Goal: Task Accomplishment & Management: Manage account settings

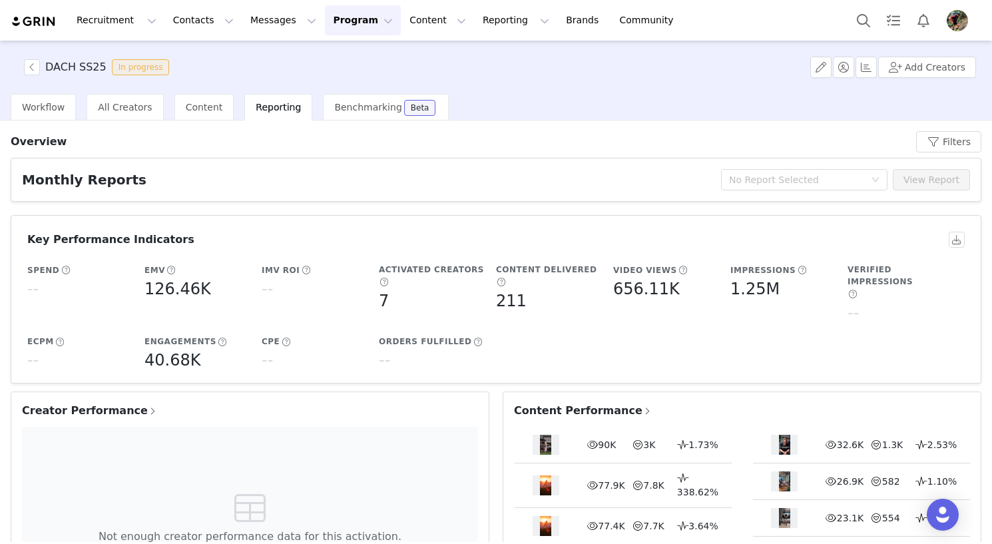
click at [303, 427] on div "Not enough creator performance data for this activation." at bounding box center [250, 522] width 456 height 191
click at [35, 67] on button "button" at bounding box center [32, 67] width 16 height 16
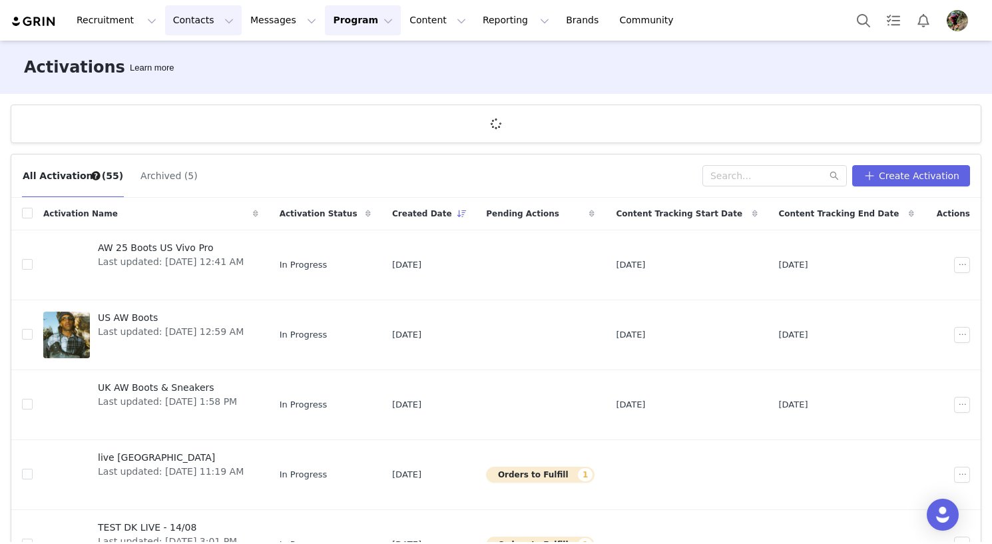
click at [188, 25] on button "Contacts Contacts" at bounding box center [203, 20] width 77 height 30
click at [190, 59] on p "Creators" at bounding box center [186, 59] width 40 height 14
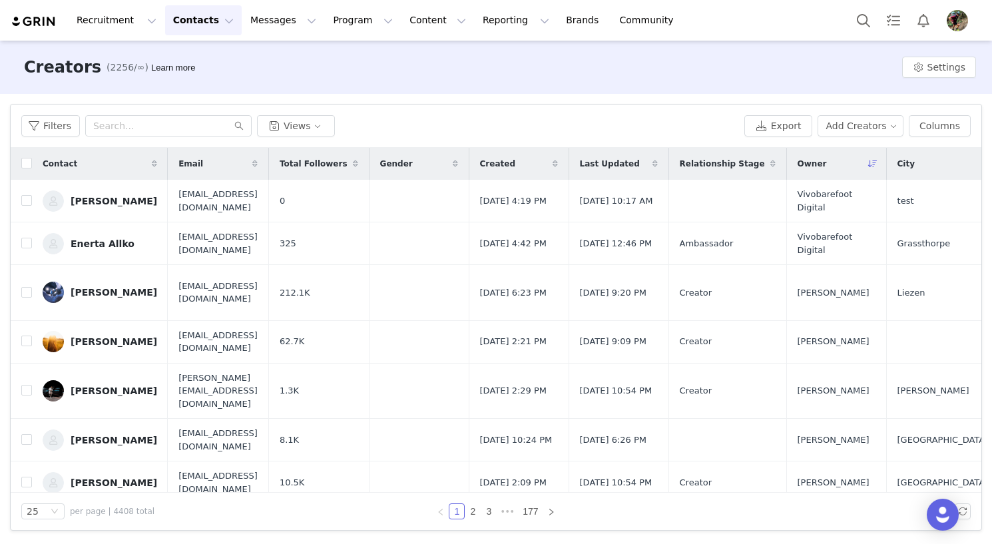
click at [165, 5] on button "Contacts Contacts" at bounding box center [203, 20] width 77 height 30
click at [190, 59] on p "Creators" at bounding box center [186, 59] width 40 height 14
click at [190, 59] on div "Creators (2256/∞) Learn more Settings" at bounding box center [496, 67] width 992 height 53
click at [46, 127] on button "Filters" at bounding box center [50, 125] width 59 height 21
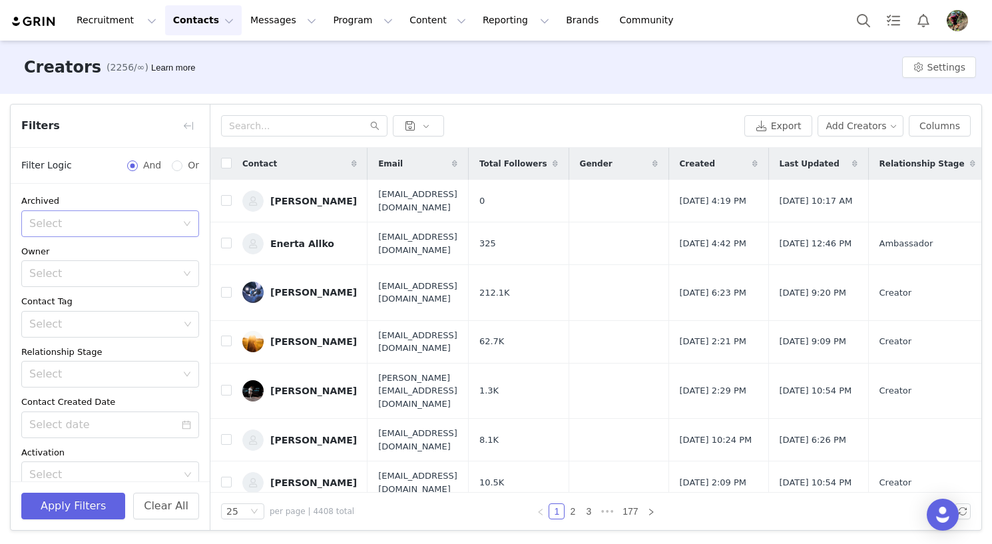
click at [87, 230] on div "Select" at bounding box center [102, 223] width 147 height 13
click at [109, 324] on div "Select" at bounding box center [104, 324] width 150 height 13
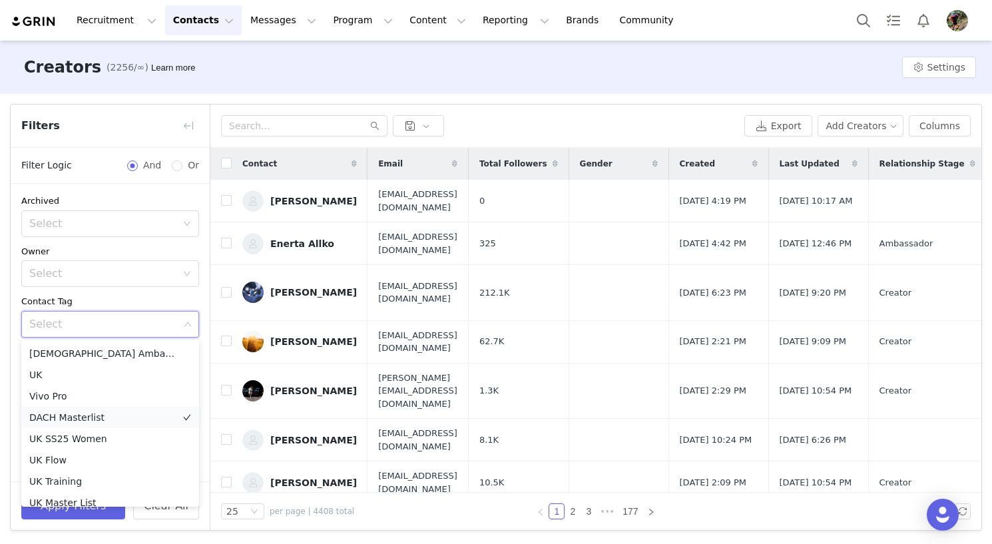
click at [93, 415] on li "DACH Masterlist" at bounding box center [110, 417] width 178 height 21
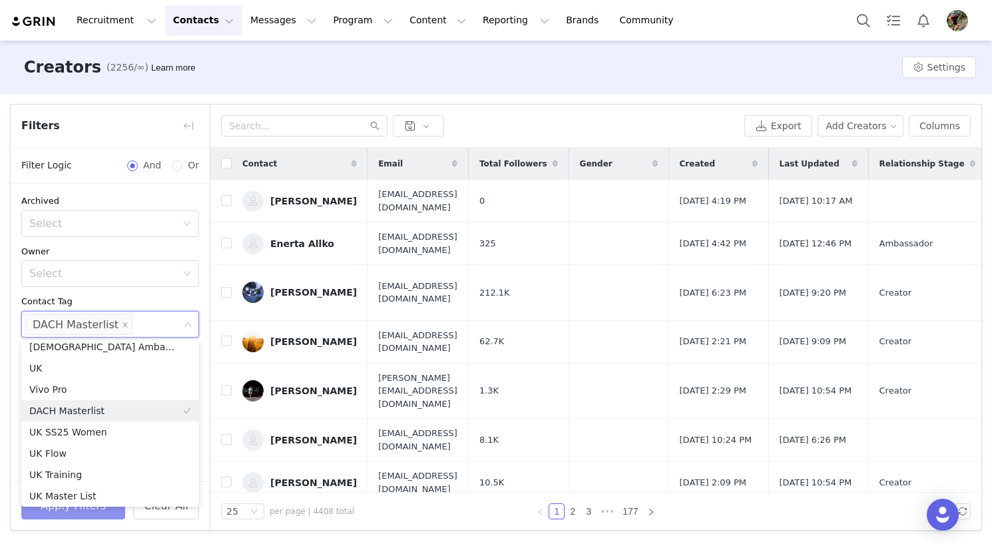
click at [75, 515] on button "Apply Filters" at bounding box center [73, 506] width 104 height 27
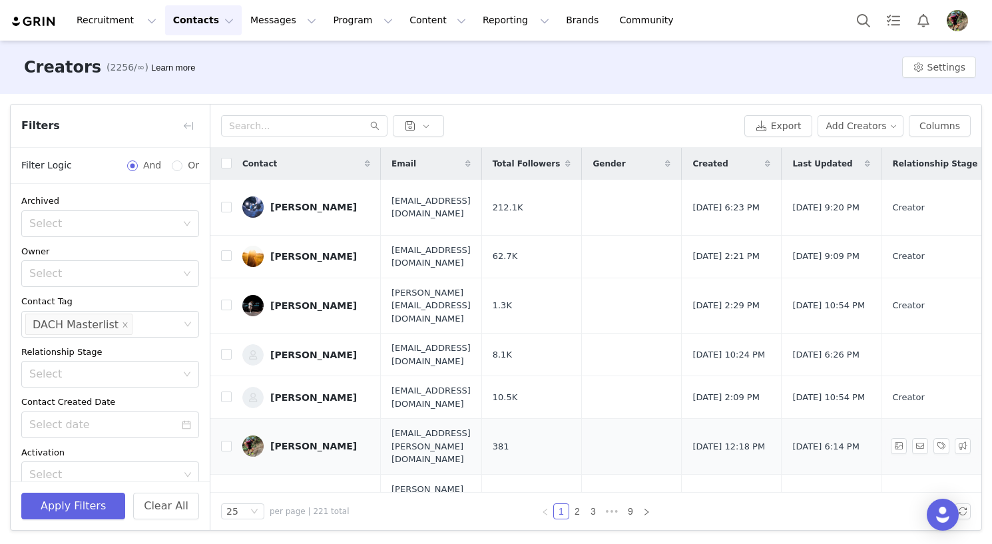
click at [312, 441] on div "[PERSON_NAME]" at bounding box center [313, 446] width 87 height 11
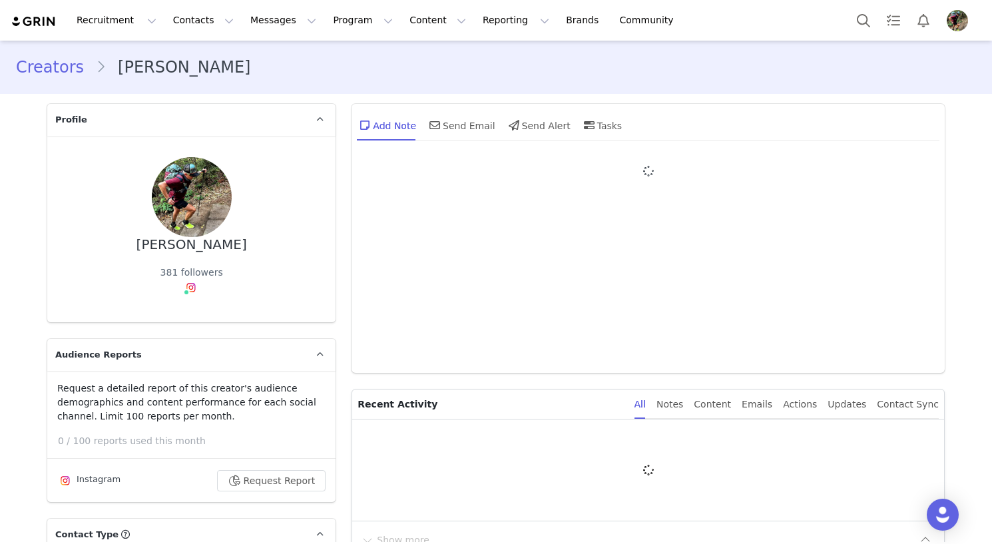
type input "+1 ([GEOGRAPHIC_DATA])"
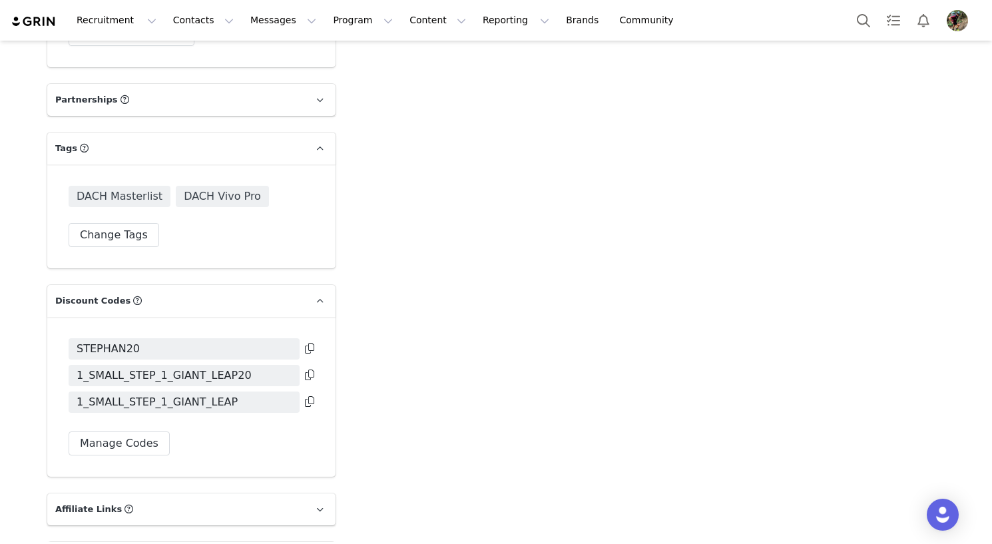
scroll to position [3839, 0]
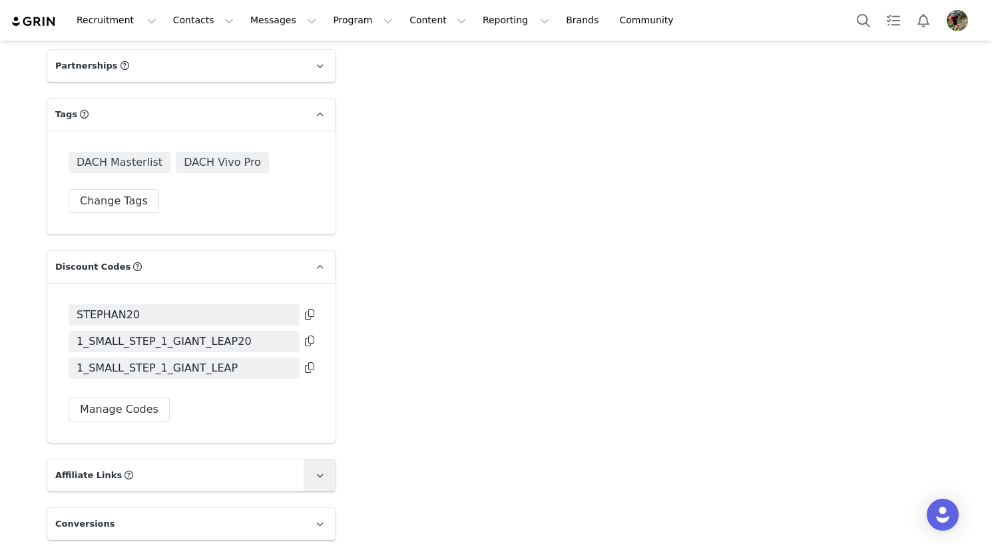
click at [321, 471] on icon at bounding box center [319, 475] width 7 height 9
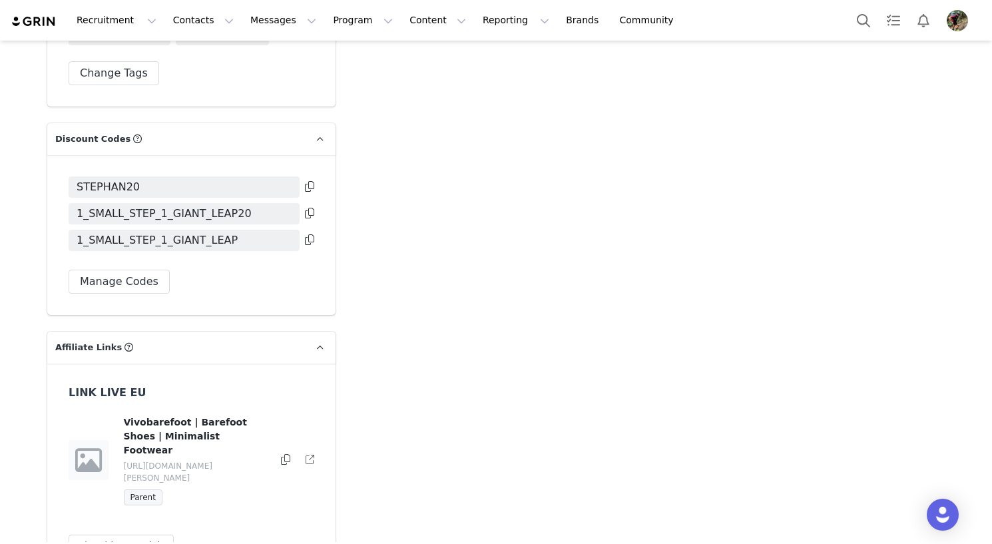
scroll to position [3858, 0]
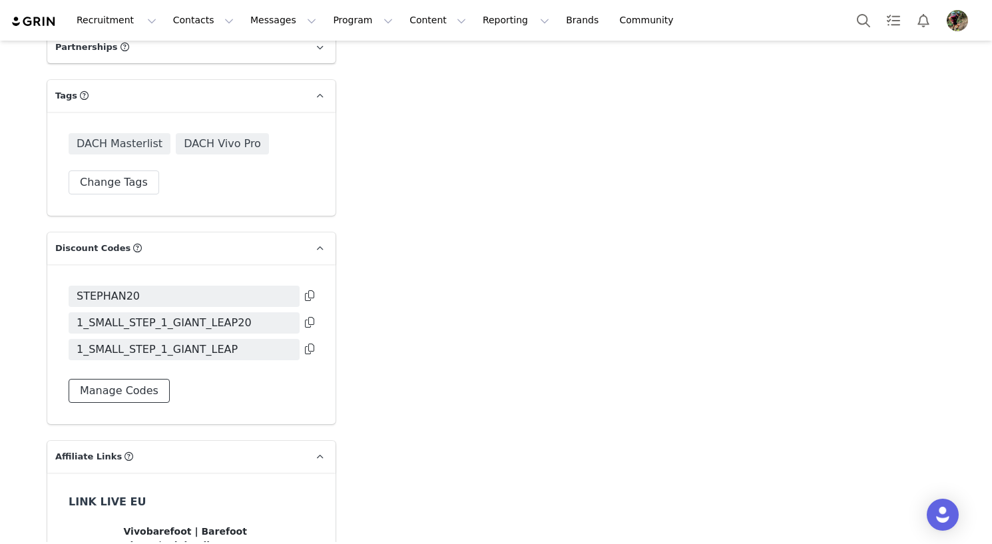
click at [117, 379] on button "Manage Codes" at bounding box center [119, 391] width 101 height 24
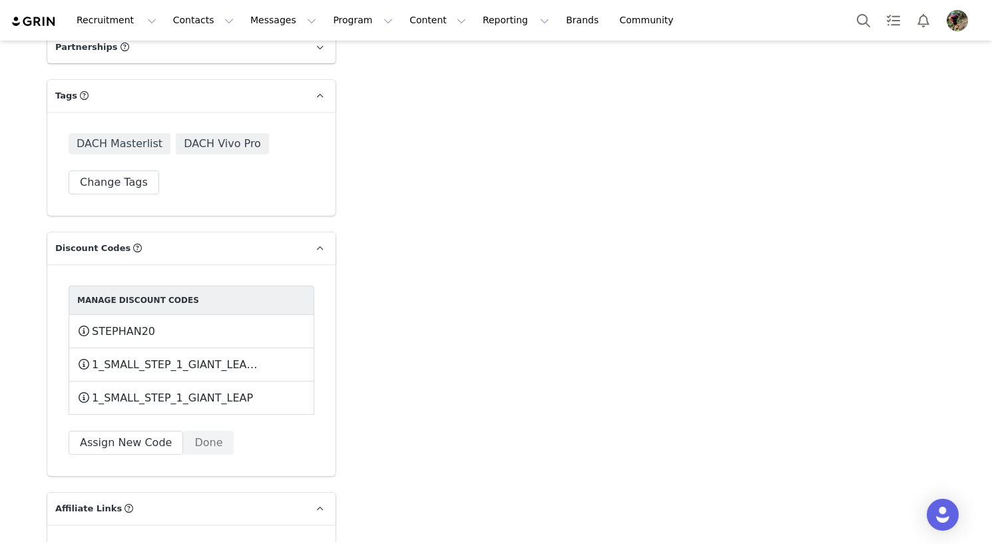
click at [306, 380] on div "Manage Discount Codes STEPHAN20 This code will no longer be usable and any reve…" at bounding box center [192, 370] width 246 height 169
click at [322, 240] on span at bounding box center [320, 248] width 16 height 16
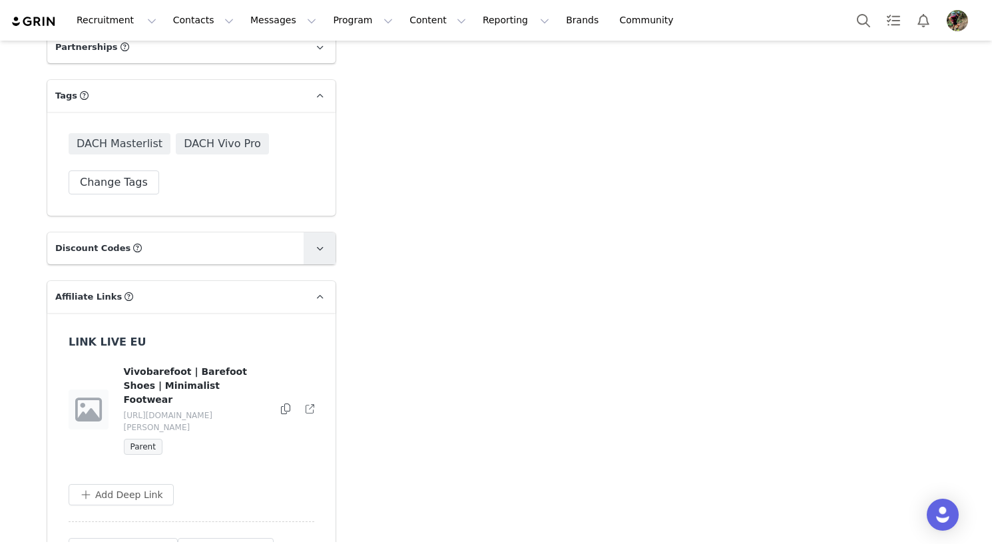
click at [322, 240] on span at bounding box center [320, 248] width 16 height 16
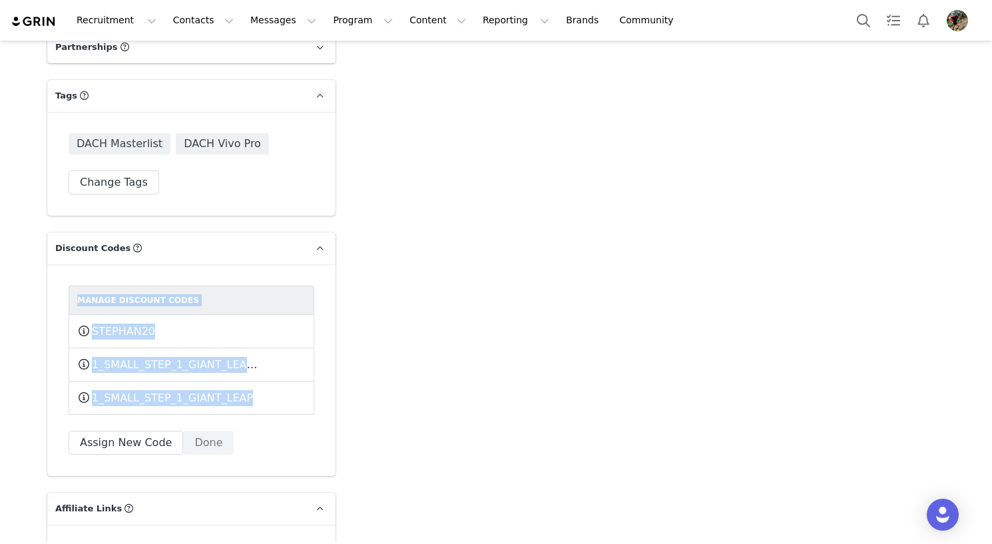
click at [249, 378] on div "Manage Discount Codes STEPHAN20 This code will no longer be usable and any reve…" at bounding box center [192, 370] width 246 height 169
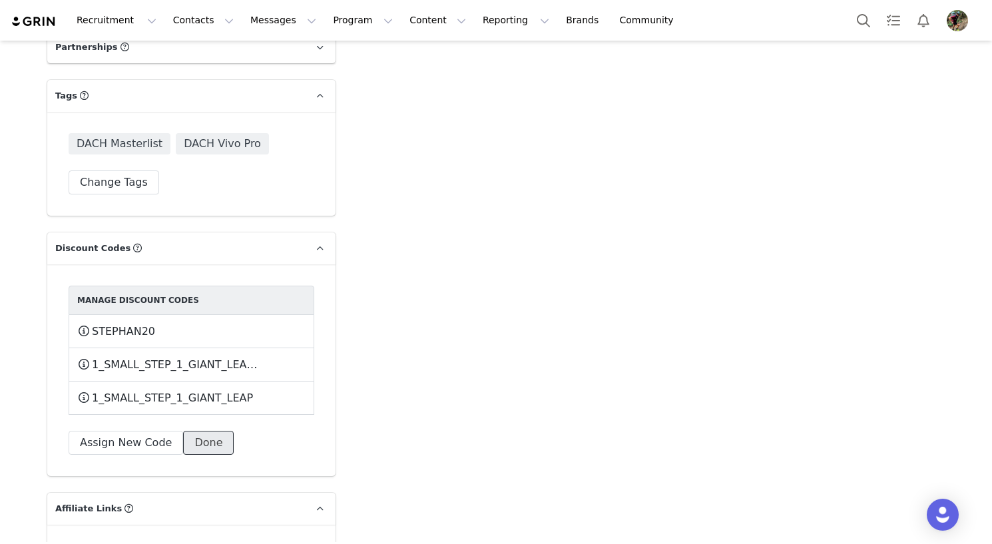
click at [210, 431] on button "Done" at bounding box center [208, 443] width 51 height 24
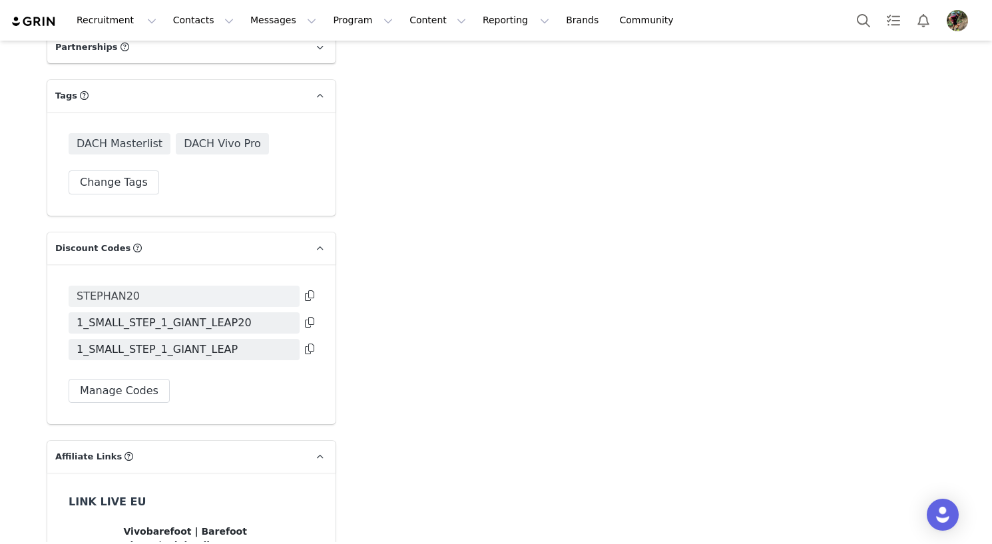
click at [244, 286] on span "STEPHAN20" at bounding box center [184, 296] width 231 height 21
click at [309, 290] on icon at bounding box center [309, 295] width 9 height 11
click at [141, 379] on button "Manage Codes" at bounding box center [119, 391] width 101 height 24
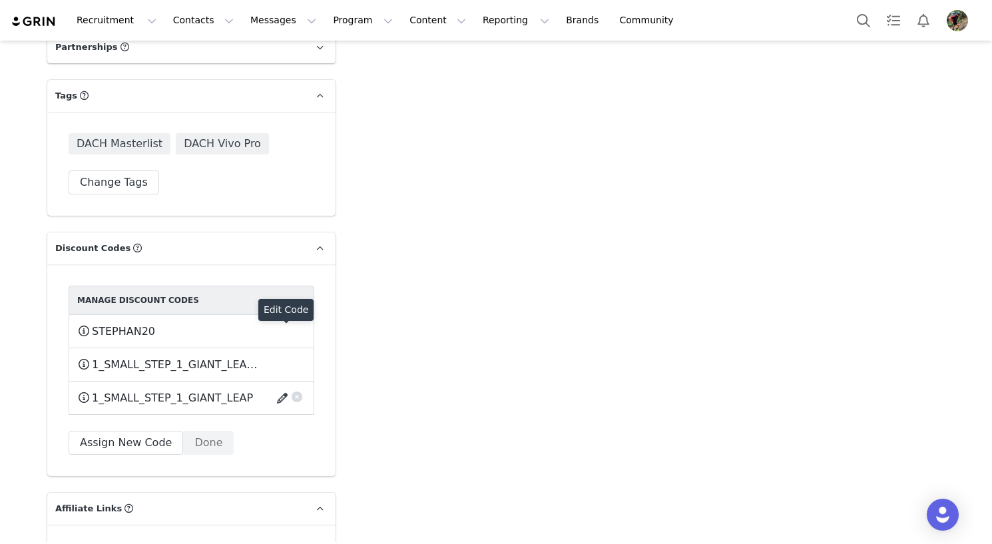
click at [283, 388] on button "button" at bounding box center [285, 398] width 18 height 21
